Goal: Information Seeking & Learning: Find specific fact

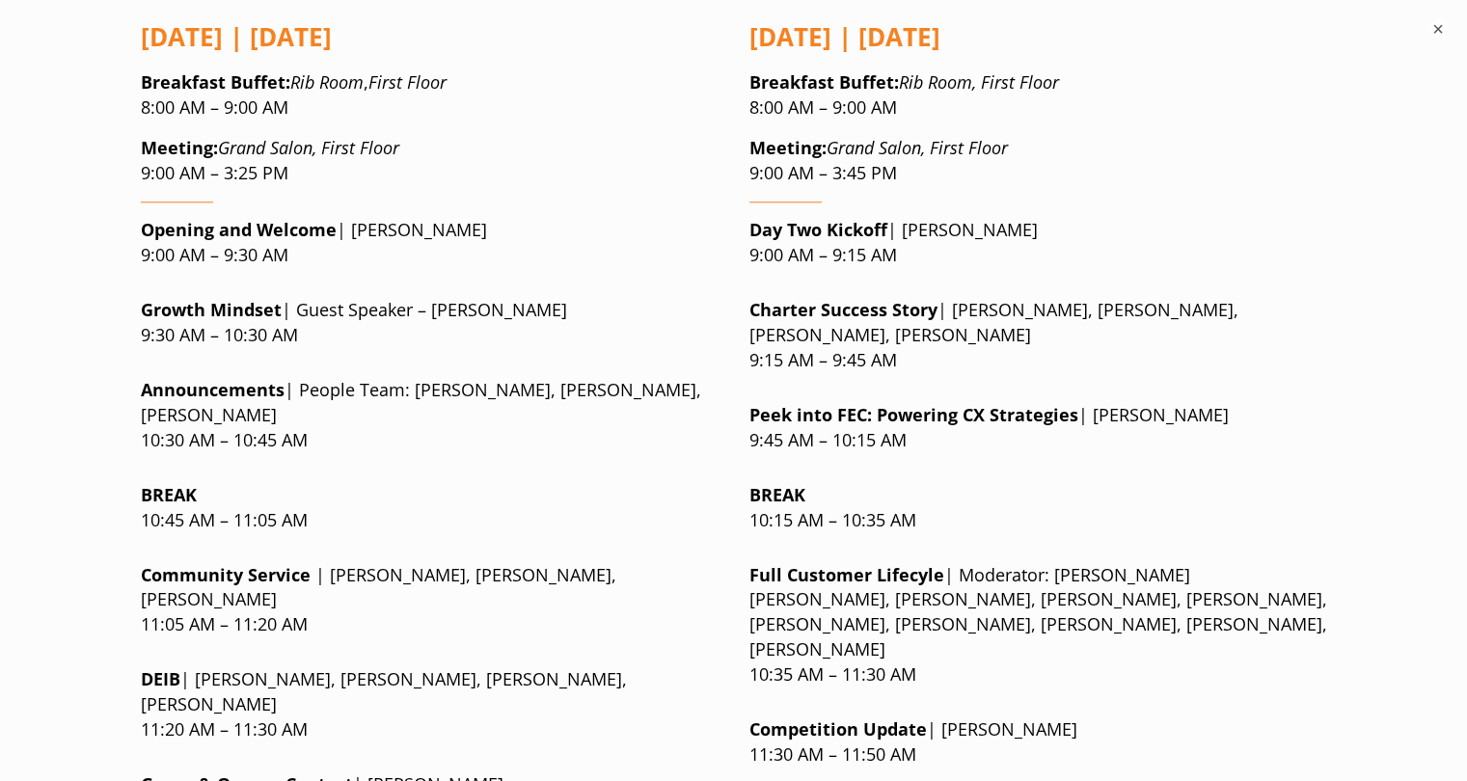
scroll to position [1833, 0]
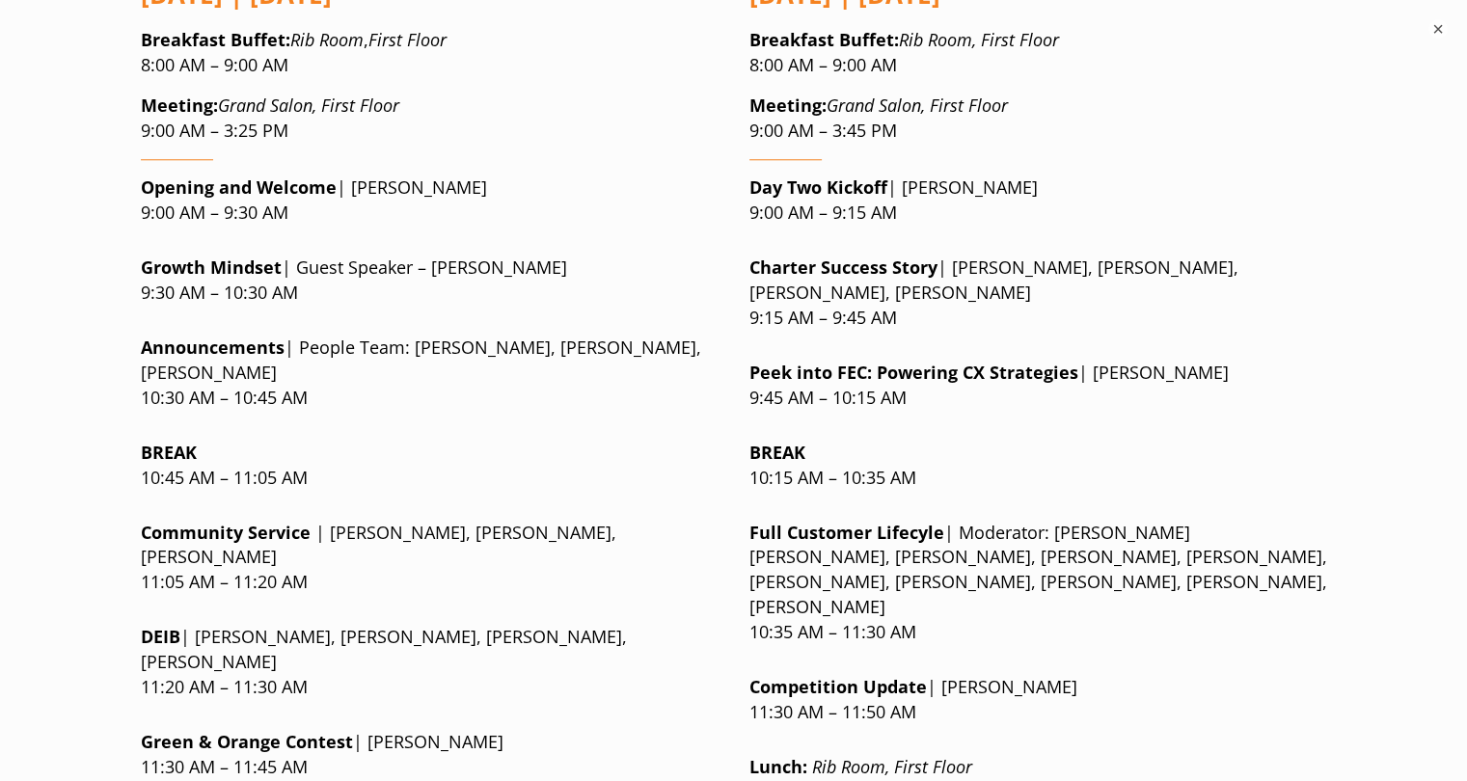
drag, startPoint x: 123, startPoint y: 650, endPoint x: 308, endPoint y: 684, distance: 187.3
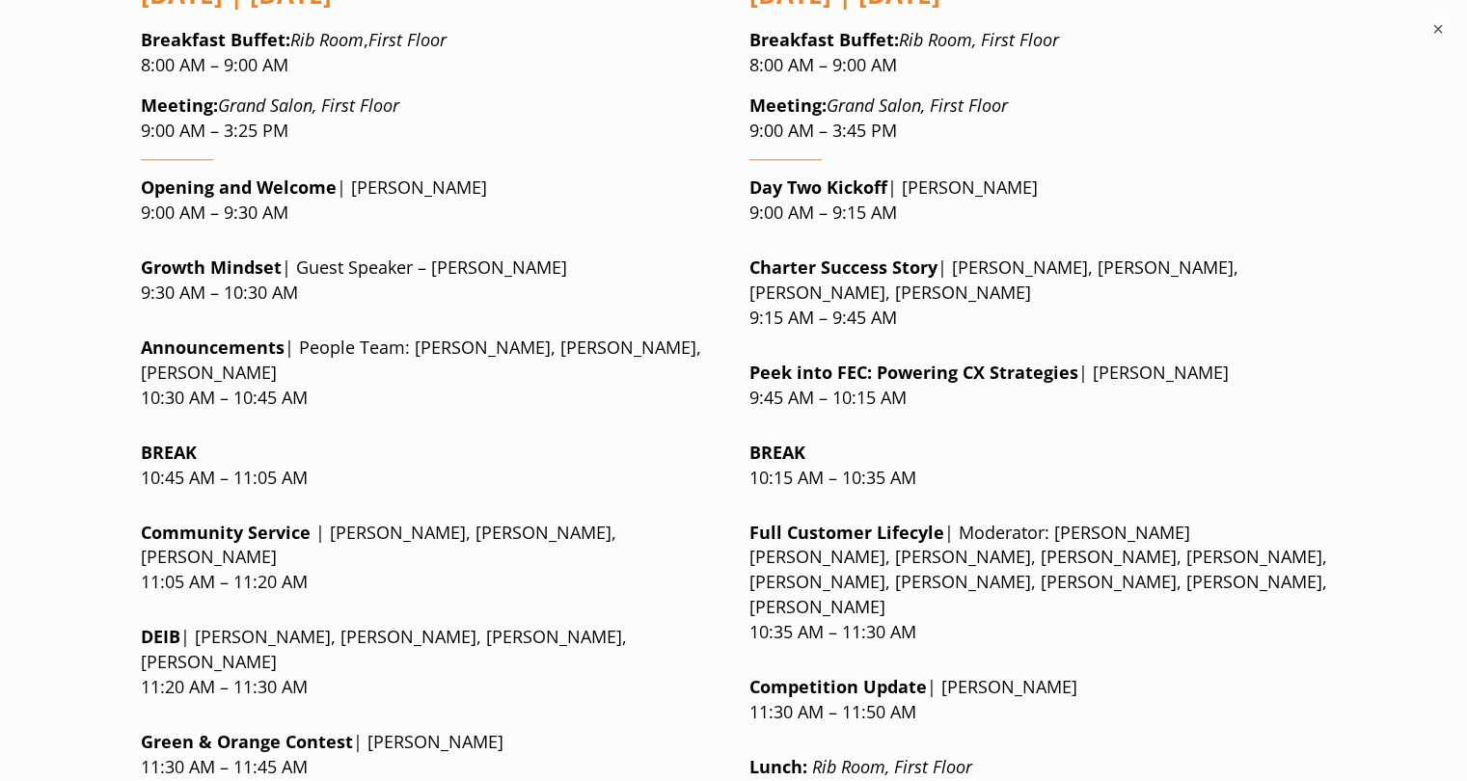
drag, startPoint x: 271, startPoint y: 673, endPoint x: 112, endPoint y: 653, distance: 160.4
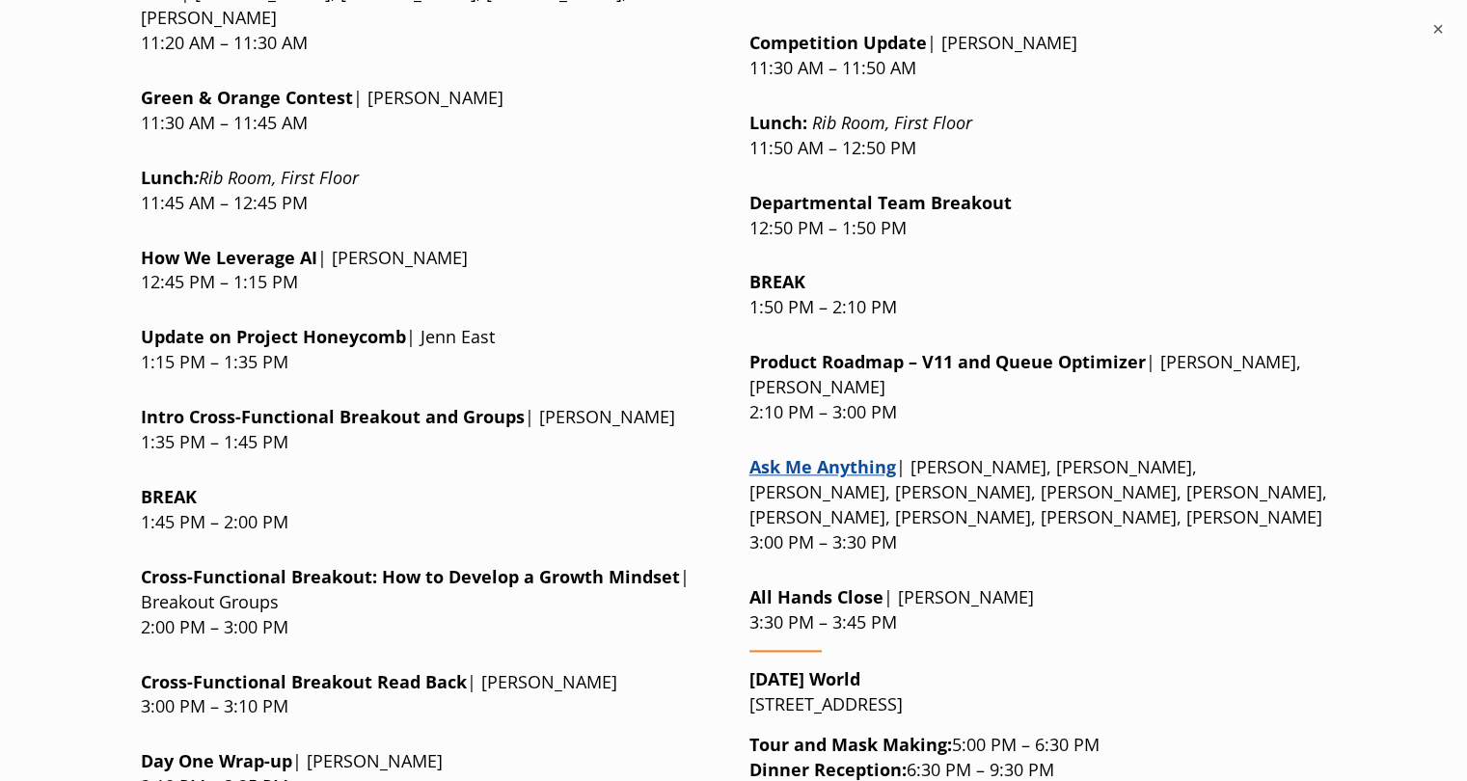
scroll to position [2508, 0]
